Goal: Task Accomplishment & Management: Use online tool/utility

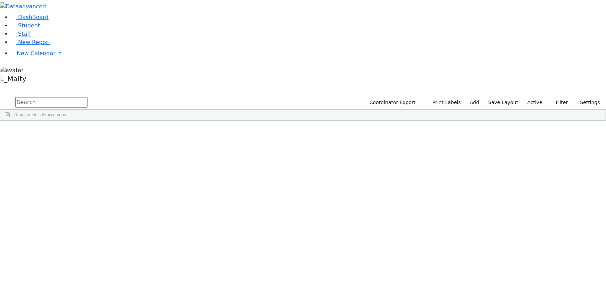
scroll to position [1862, 0]
click at [117, 248] on div "[PERSON_NAME]" at bounding box center [97, 252] width 39 height 9
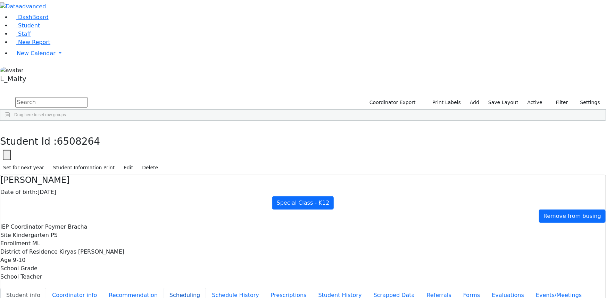
click at [164, 288] on button "Scheduling" at bounding box center [185, 295] width 42 height 15
click at [7, 126] on icon "button" at bounding box center [5, 128] width 4 height 4
click at [117, 201] on div "Brucha" at bounding box center [97, 205] width 39 height 9
click at [10, 121] on button "button" at bounding box center [5, 128] width 10 height 15
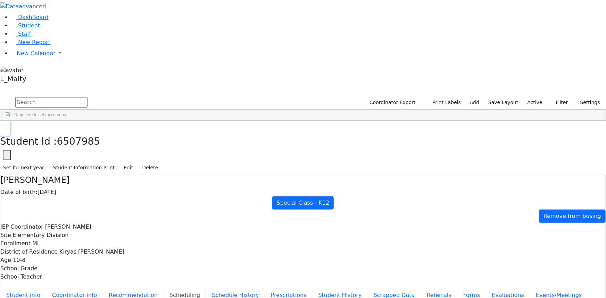
scroll to position [2430, 0]
click at [117, 270] on div "[PERSON_NAME]" at bounding box center [97, 274] width 39 height 9
click at [26, 57] on span "New Calendar" at bounding box center [36, 53] width 39 height 7
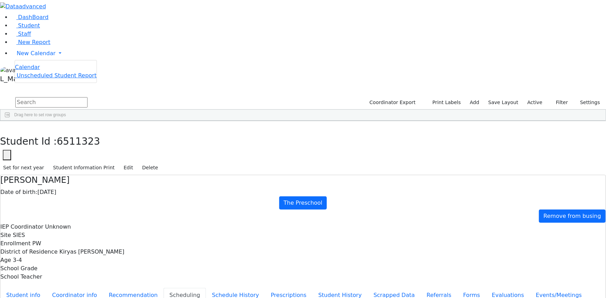
click at [31, 70] on span "Calendar" at bounding box center [27, 67] width 25 height 7
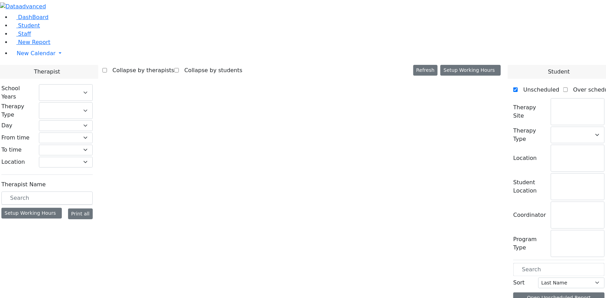
select select "212"
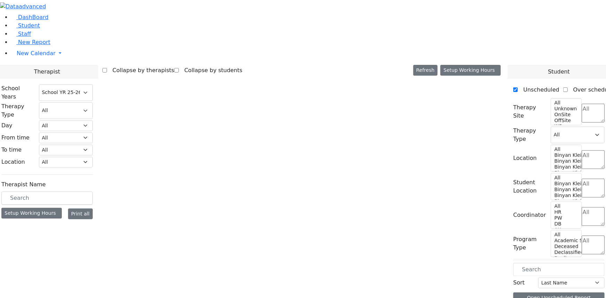
select select "3"
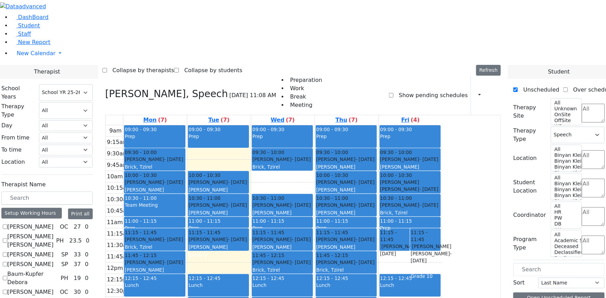
scroll to position [347, 0]
checkbox input "true"
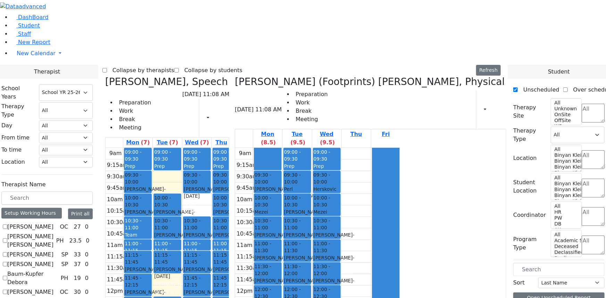
click at [105, 76] on icon at bounding box center [105, 81] width 0 height 11
select select "2"
checkbox input "false"
